Goal: Information Seeking & Learning: Learn about a topic

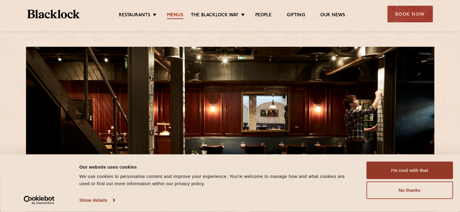
click at [172, 14] on link "Menus" at bounding box center [175, 15] width 16 height 7
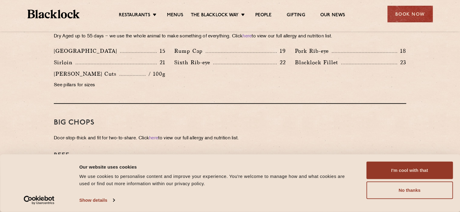
scroll to position [593, 0]
click at [274, 138] on div "Big Chops Door-stop-thick and fit for two-to-share. Click here to view our full…" at bounding box center [230, 160] width 352 height 114
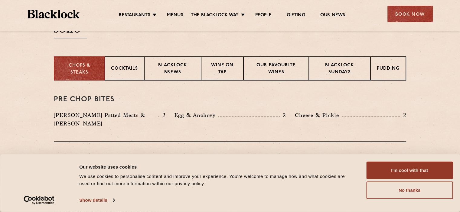
scroll to position [213, 0]
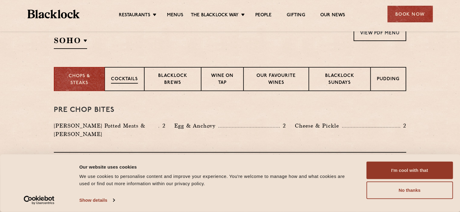
click at [129, 82] on p "Cocktails" at bounding box center [124, 80] width 27 height 8
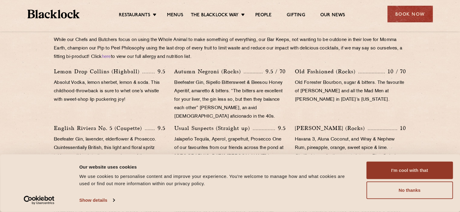
scroll to position [286, 0]
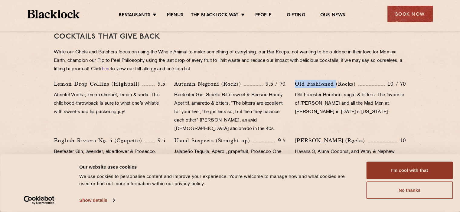
drag, startPoint x: 335, startPoint y: 82, endPoint x: 295, endPoint y: 86, distance: 40.1
click at [295, 86] on p "Old Fashioned (Rocks)" at bounding box center [326, 84] width 63 height 8
copy p "Old Fashioned"
drag, startPoint x: 331, startPoint y: 141, endPoint x: 295, endPoint y: 142, distance: 36.3
click at [295, 142] on p "[PERSON_NAME] (Rocks)" at bounding box center [331, 141] width 73 height 8
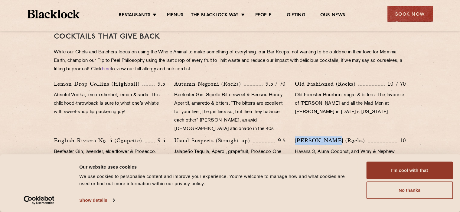
copy p "[PERSON_NAME]"
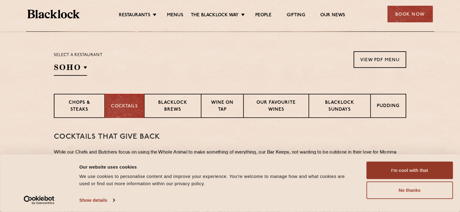
scroll to position [183, 0]
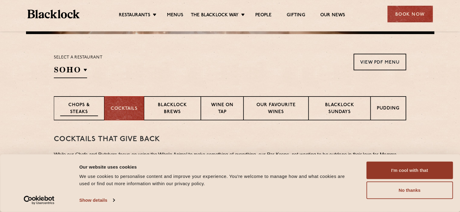
click at [89, 105] on p "Chops & Steaks" at bounding box center [79, 109] width 38 height 14
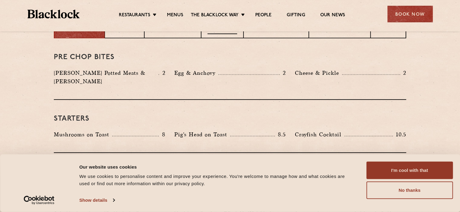
scroll to position [266, 0]
drag, startPoint x: 145, startPoint y: 72, endPoint x: 56, endPoint y: 75, distance: 89.5
click at [56, 75] on p "[PERSON_NAME] Potted Meats & [PERSON_NAME]" at bounding box center [106, 77] width 105 height 17
copy p "[PERSON_NAME] Potted Meats & [PERSON_NAME]"
